Goal: Check status

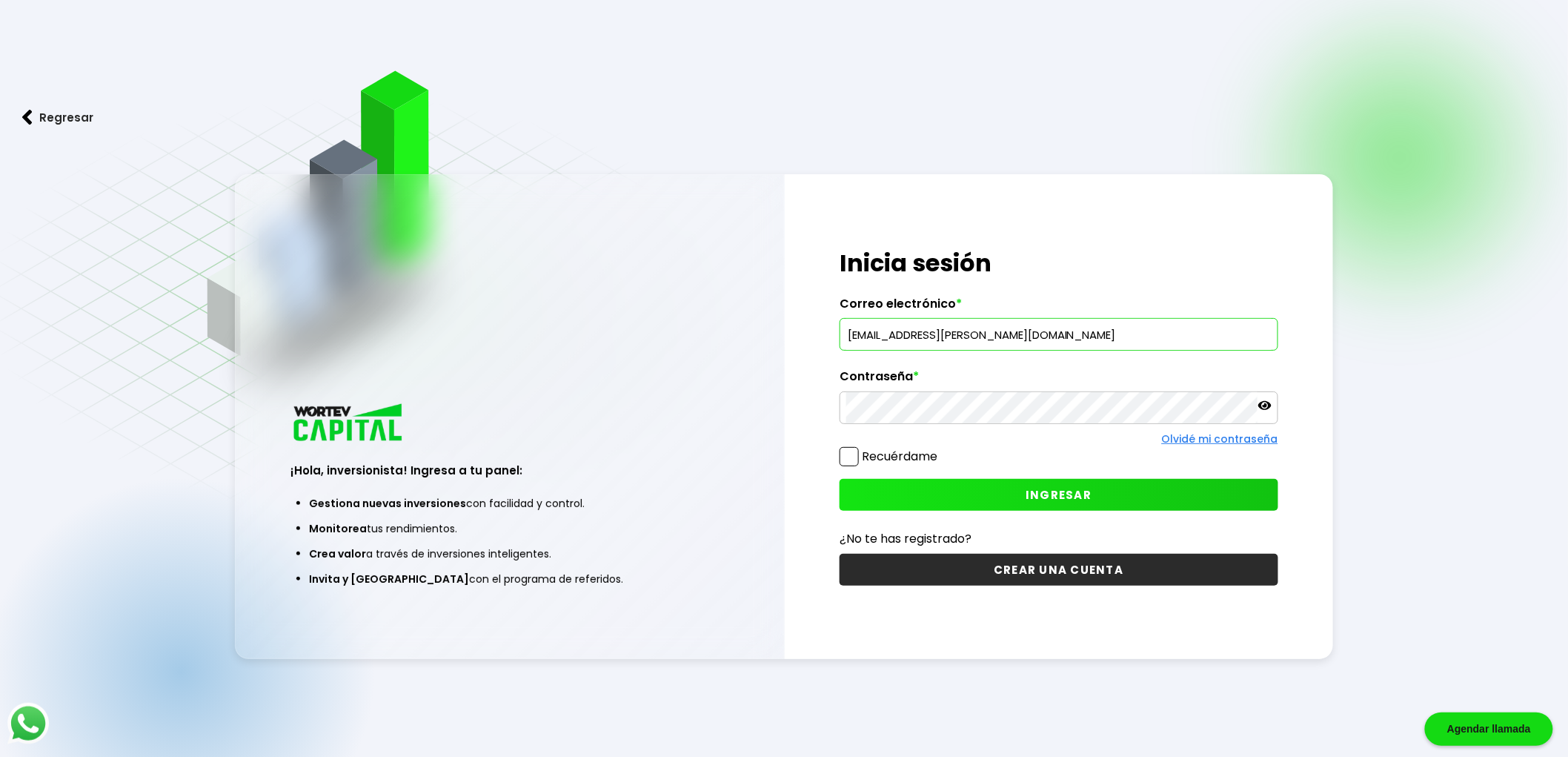
type input "[EMAIL_ADDRESS][PERSON_NAME][DOMAIN_NAME]"
click at [1265, 406] on icon at bounding box center [1265, 405] width 13 height 9
click at [1064, 489] on span "INGRESAR" at bounding box center [1058, 494] width 66 height 15
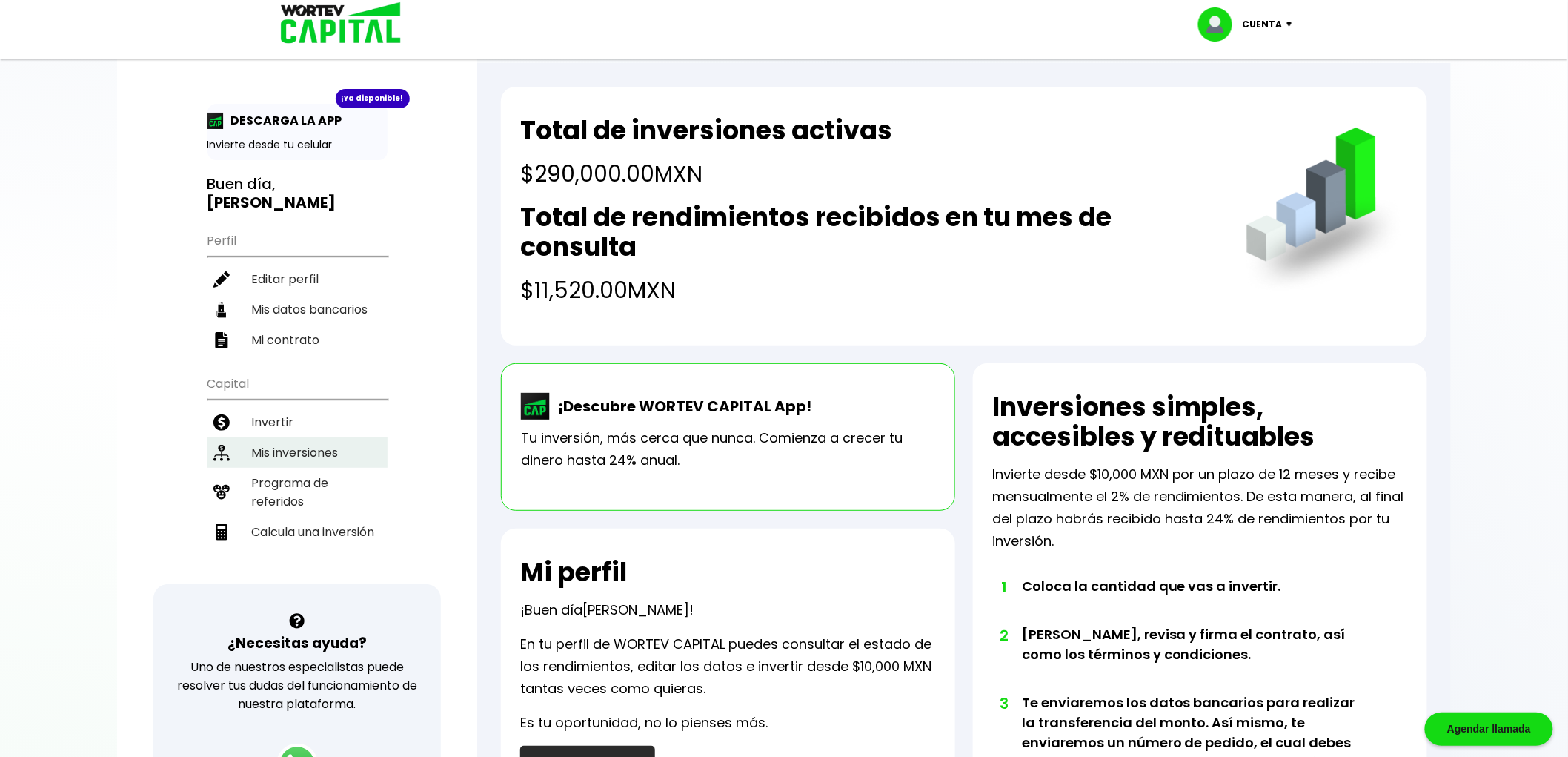
click at [298, 437] on li "Mis inversiones" at bounding box center [298, 452] width 180 height 30
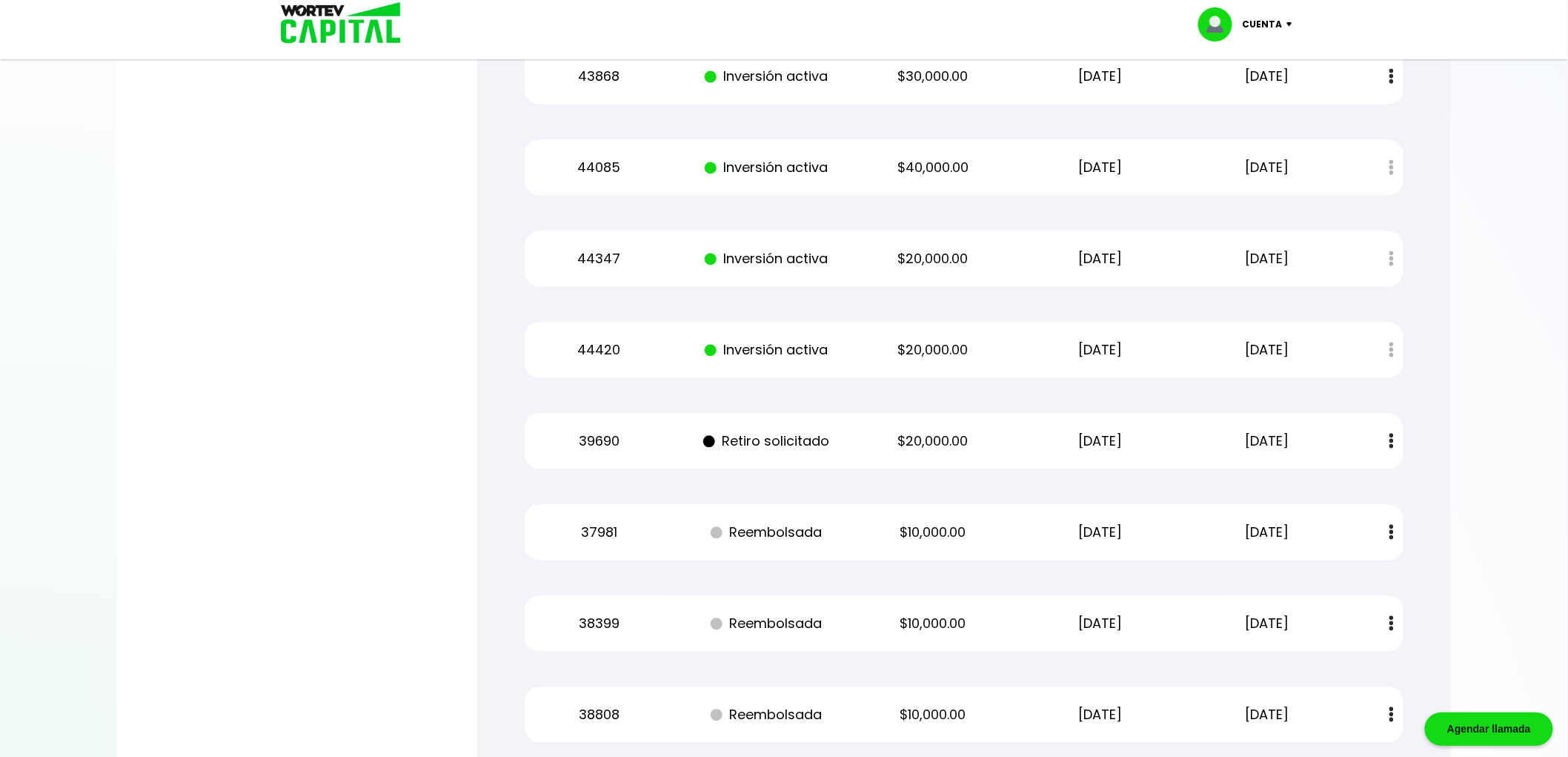
scroll to position [1153, 0]
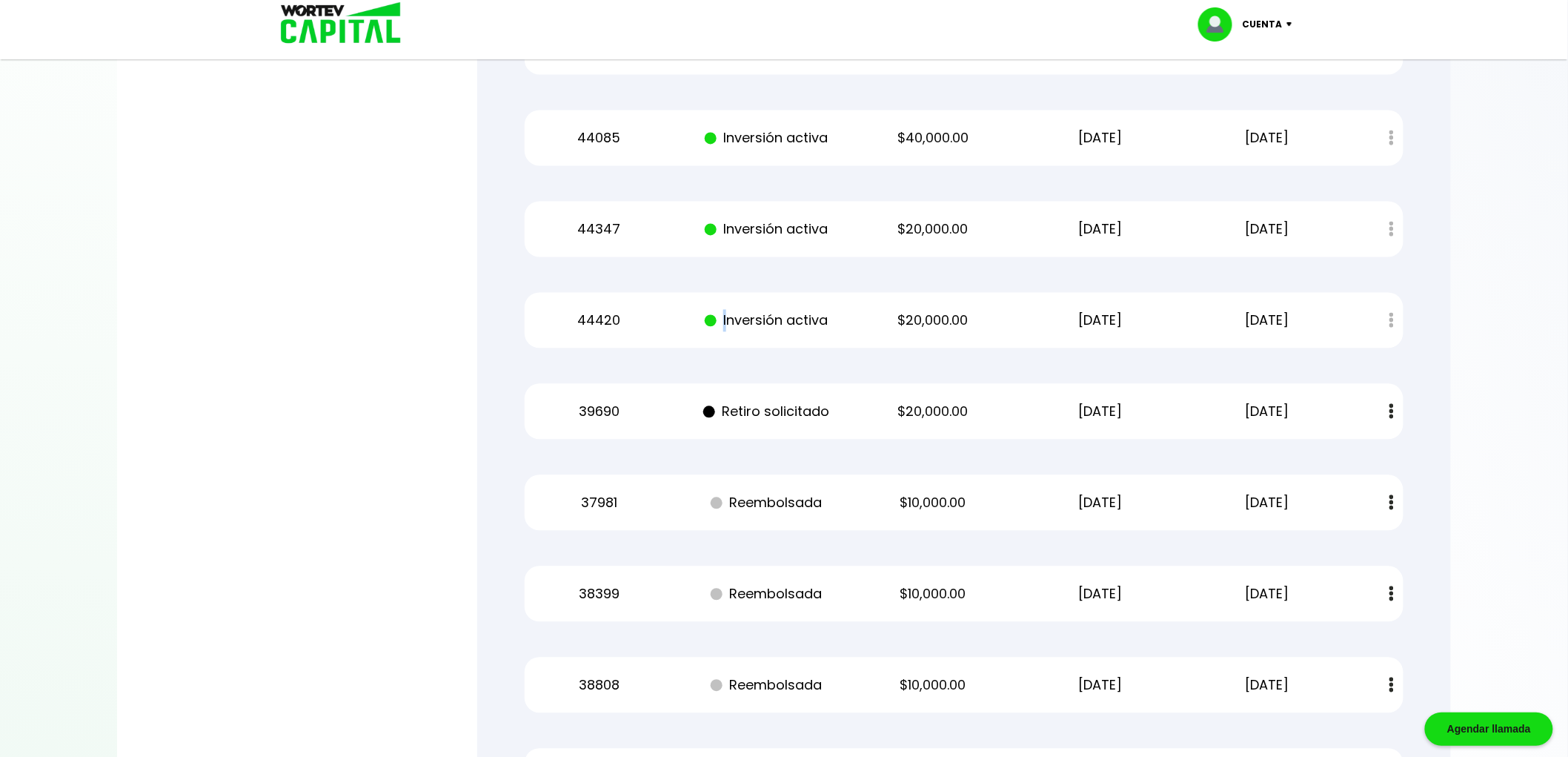
drag, startPoint x: 727, startPoint y: 317, endPoint x: 830, endPoint y: 320, distance: 103.0
click at [830, 320] on p "Inversión activa" at bounding box center [766, 320] width 141 height 22
click at [836, 320] on p "Inversión activa" at bounding box center [766, 320] width 141 height 22
click at [845, 320] on div "44420 Inversión activa $20,000.00 [DATE] [DATE] Estado de cuenta" at bounding box center [964, 320] width 879 height 55
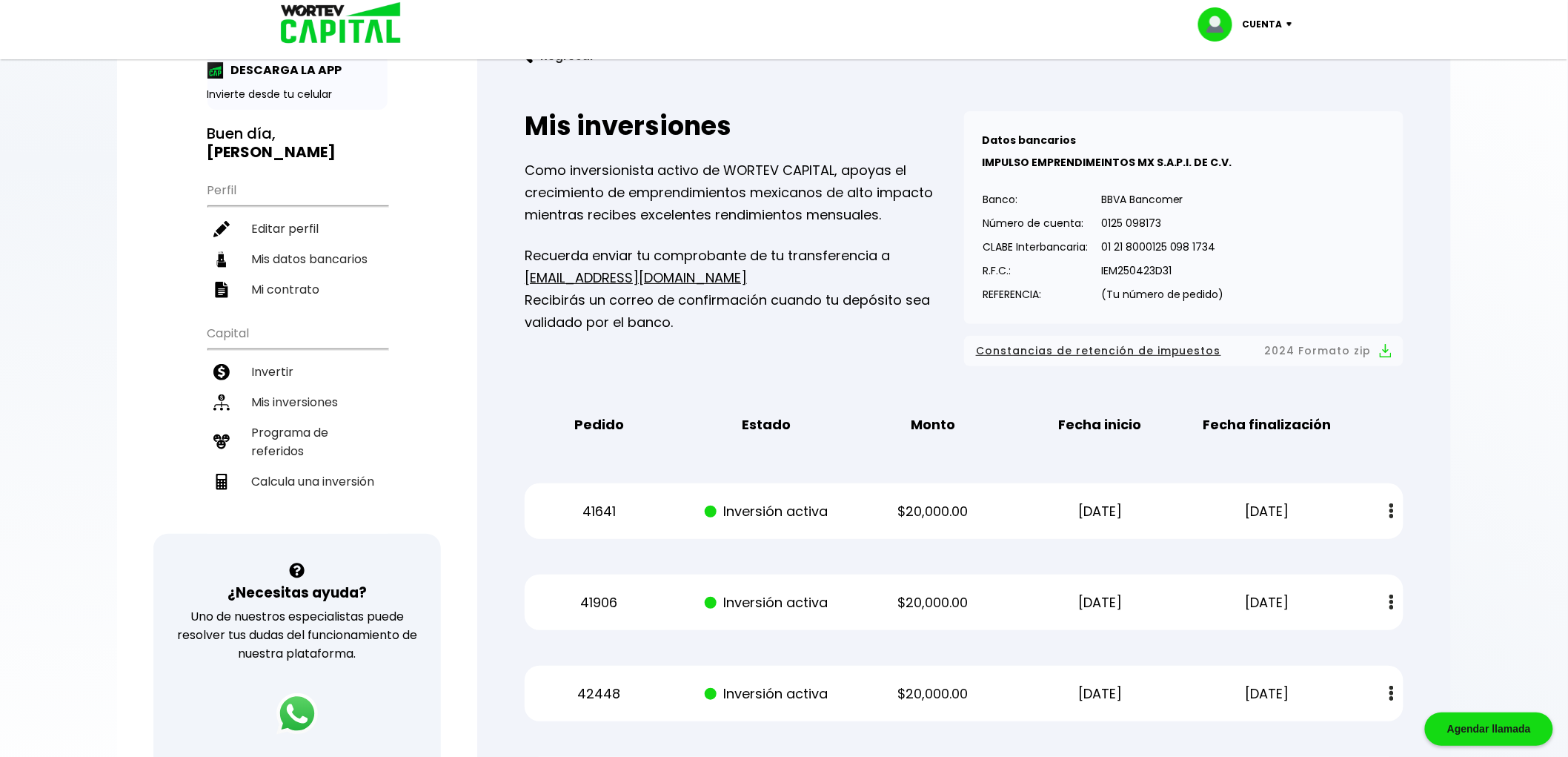
scroll to position [0, 0]
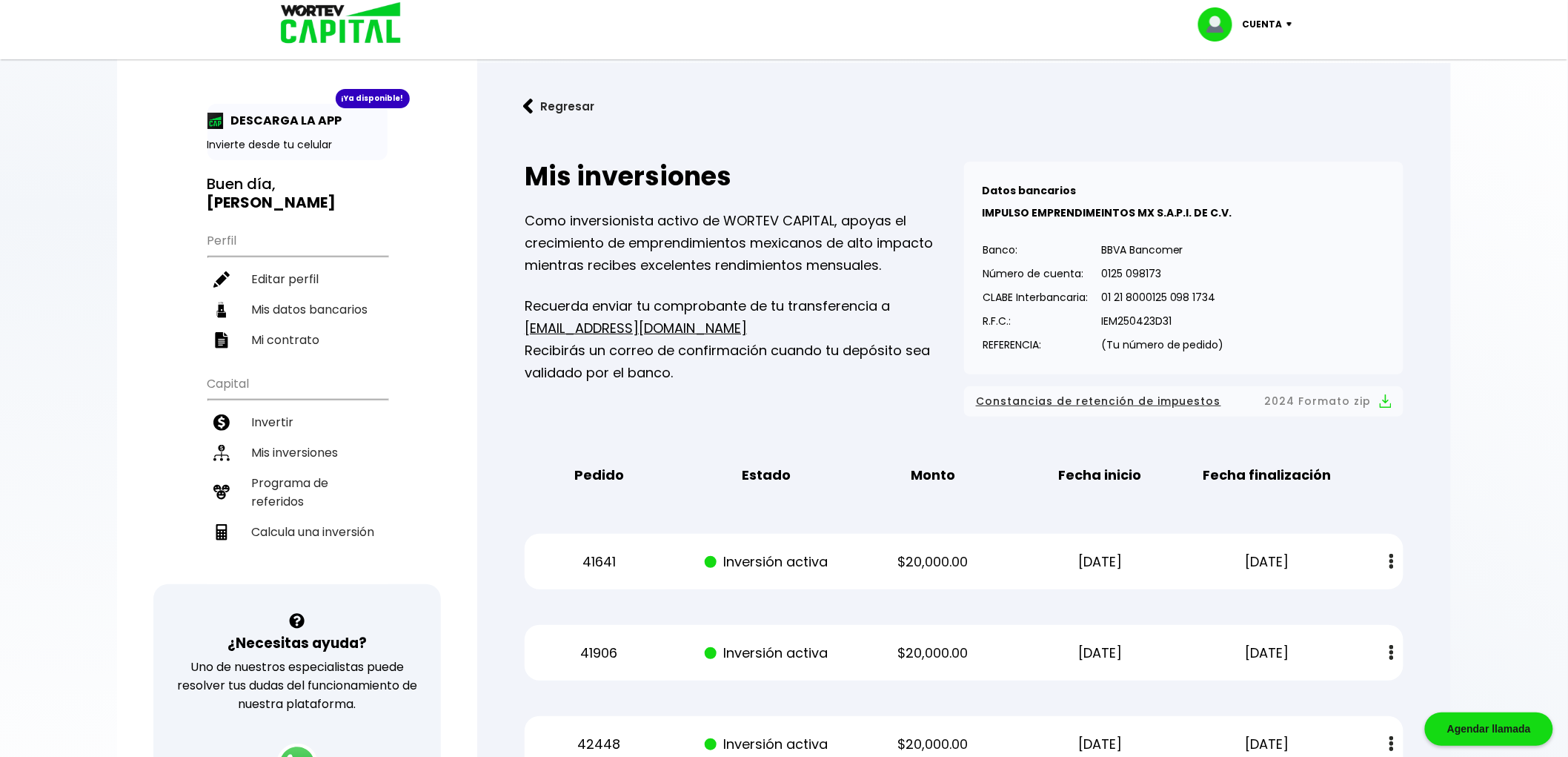
click at [1266, 21] on p "Cuenta" at bounding box center [1262, 24] width 40 height 22
click at [725, 484] on p "Estado" at bounding box center [766, 475] width 141 height 22
click at [1240, 98] on li "Cerrar sesión" at bounding box center [1248, 98] width 119 height 30
